Goal: Task Accomplishment & Management: Use online tool/utility

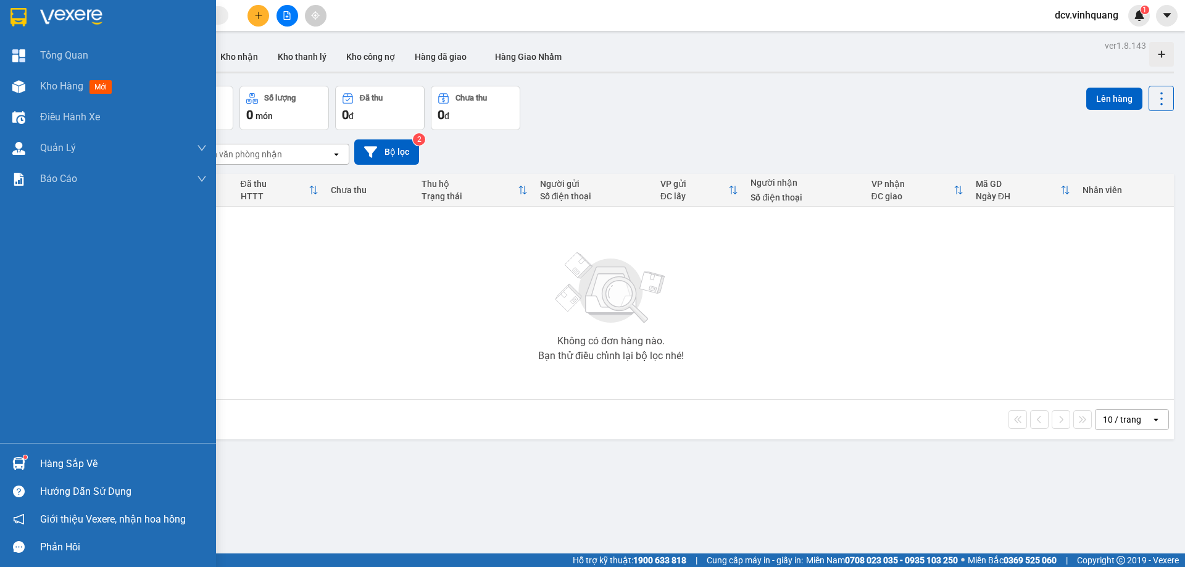
click at [25, 454] on div at bounding box center [19, 464] width 22 height 22
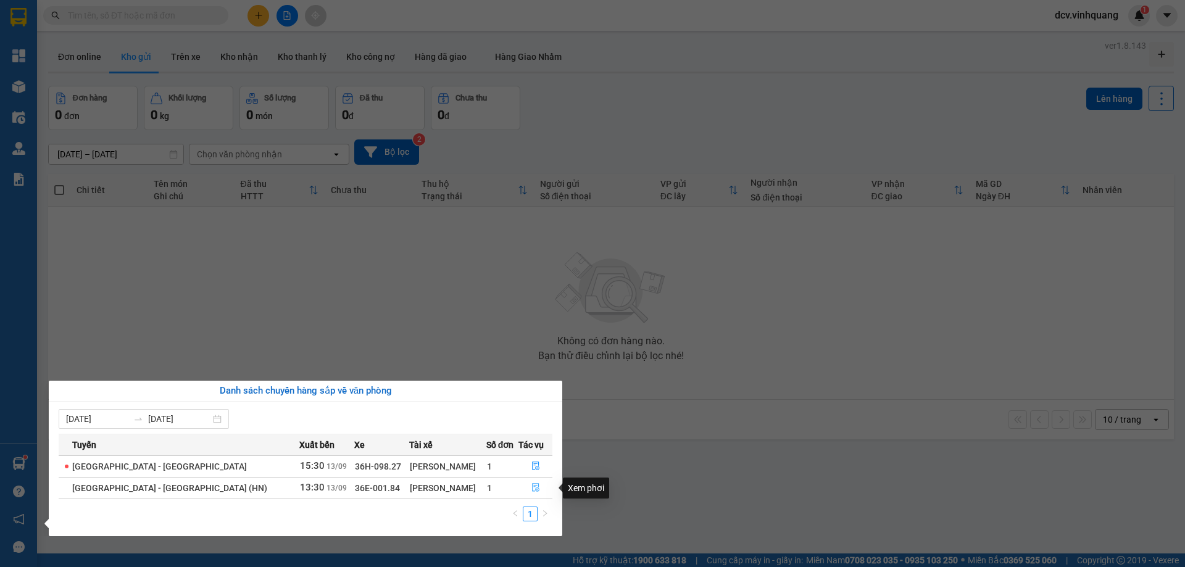
click at [532, 490] on icon "file-done" at bounding box center [536, 487] width 9 height 9
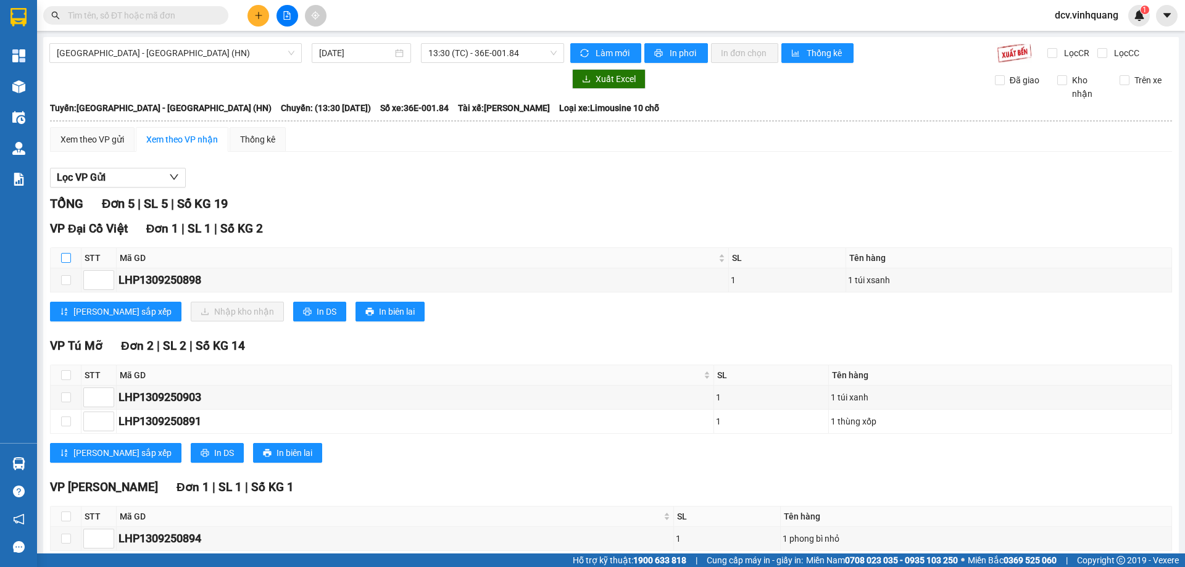
click at [67, 255] on input "checkbox" at bounding box center [66, 258] width 10 height 10
checkbox input "true"
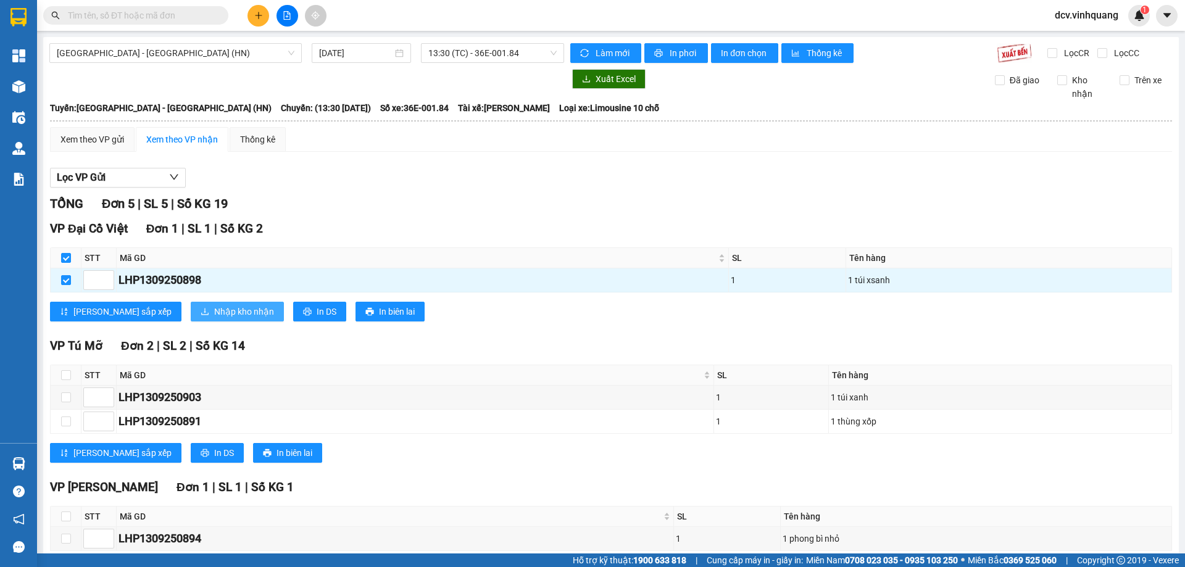
click at [214, 309] on span "Nhập kho nhận" at bounding box center [244, 312] width 60 height 14
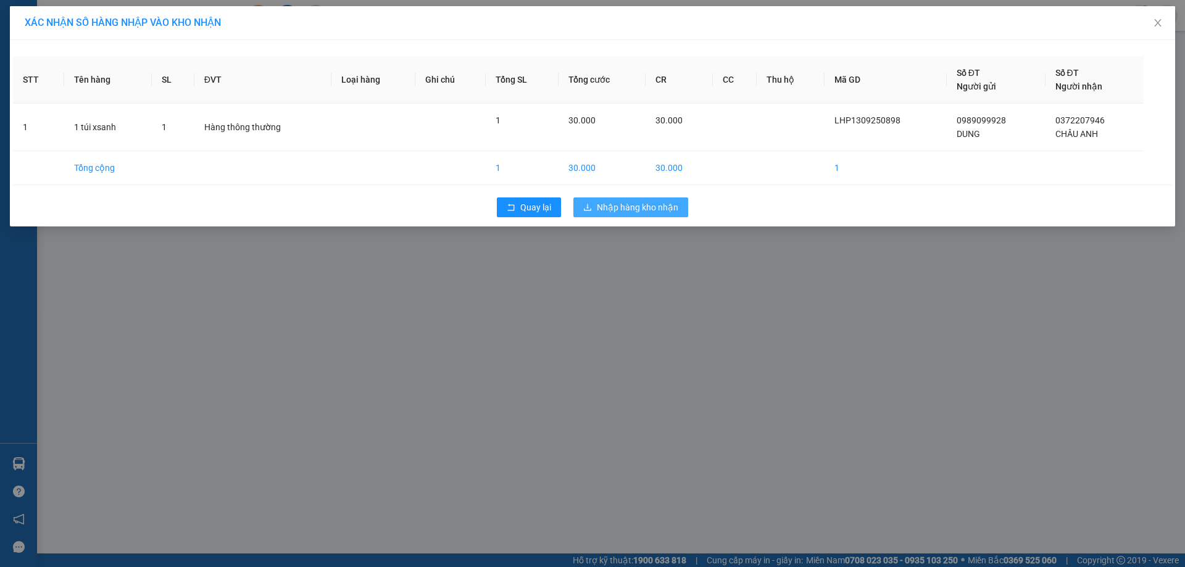
click at [637, 203] on span "Nhập hàng kho nhận" at bounding box center [638, 208] width 82 height 14
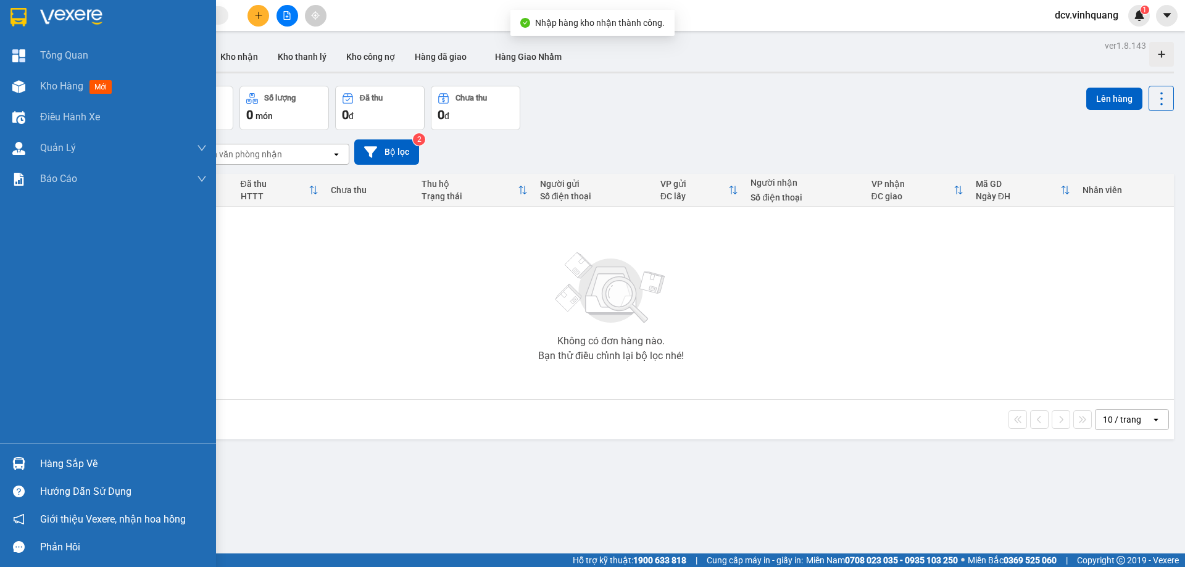
click at [12, 456] on div at bounding box center [19, 464] width 22 height 22
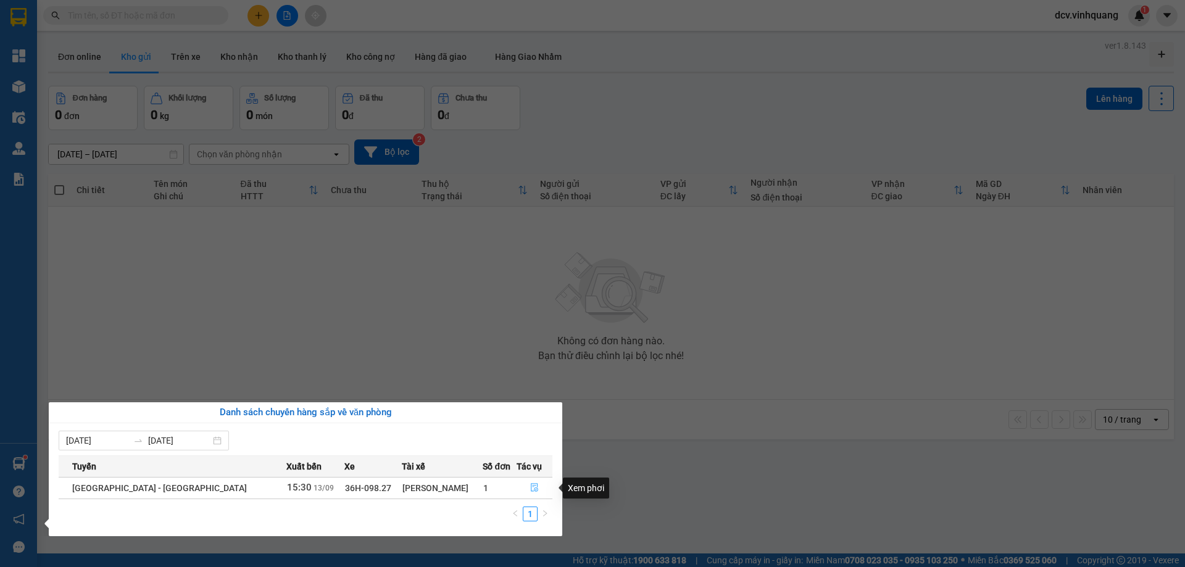
click at [530, 487] on icon "file-done" at bounding box center [534, 487] width 9 height 9
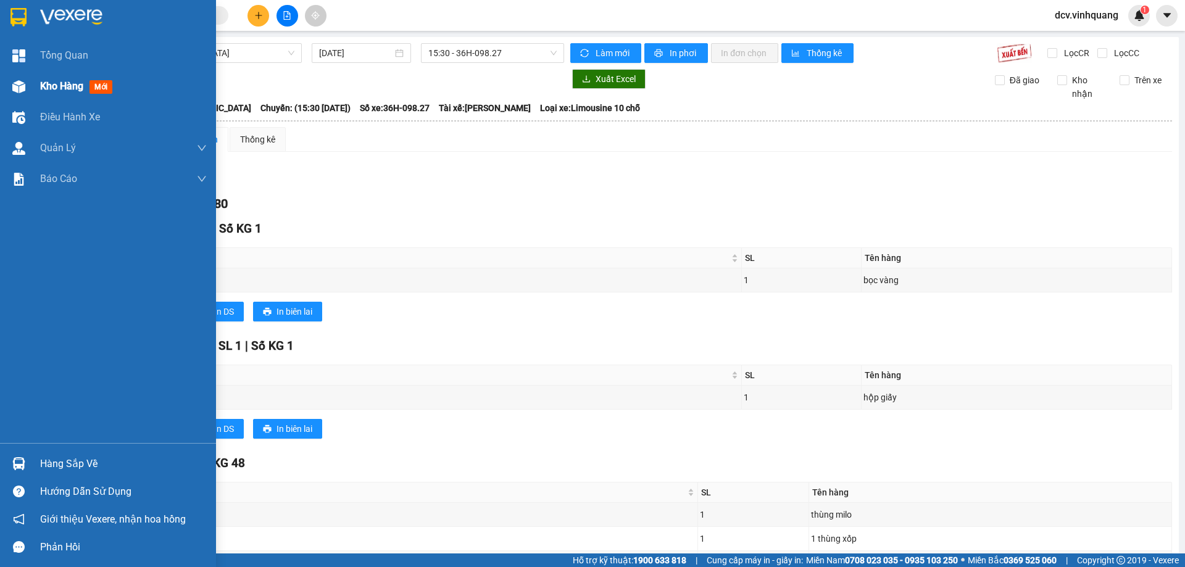
click at [28, 76] on div at bounding box center [19, 87] width 22 height 22
